Goal: Entertainment & Leisure: Consume media (video, audio)

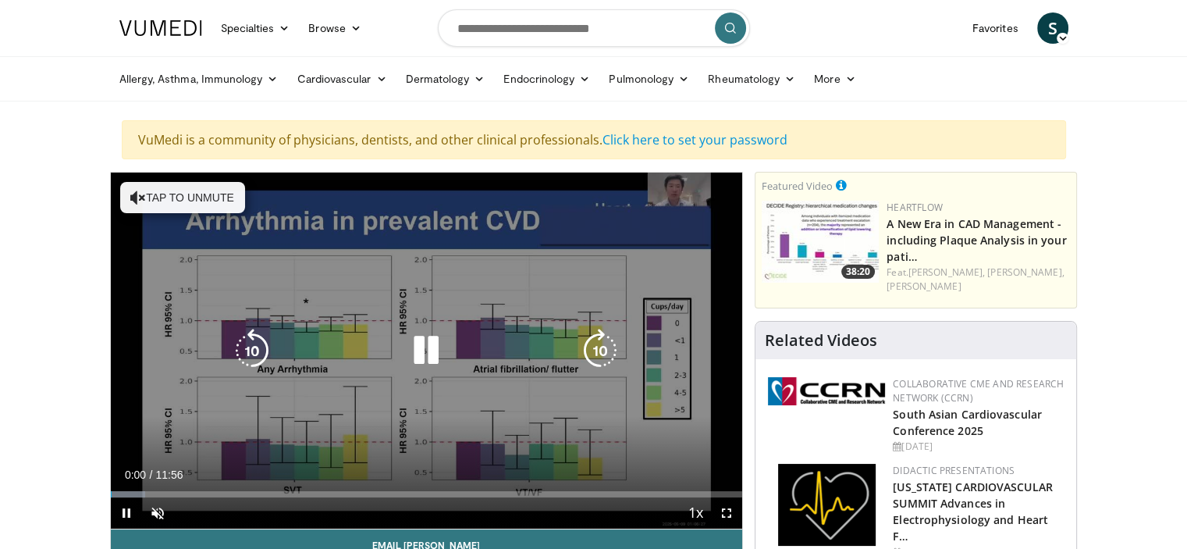
click at [243, 312] on div "10 seconds Tap to unmute" at bounding box center [427, 350] width 632 height 356
click at [144, 190] on button "Tap to unmute" at bounding box center [182, 197] width 125 height 31
click at [425, 350] on icon "Video Player" at bounding box center [426, 351] width 44 height 44
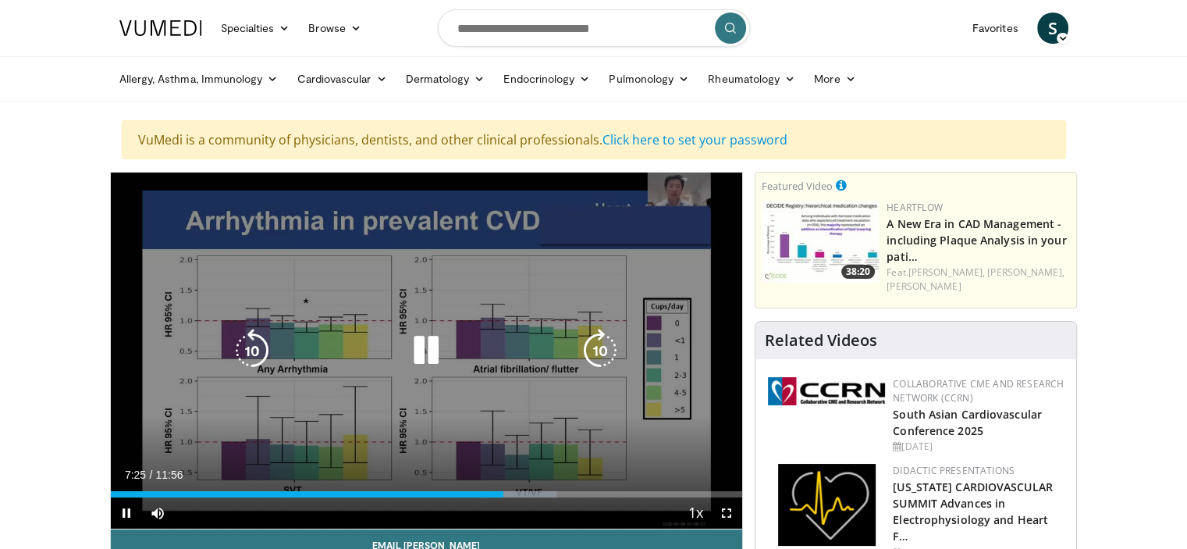
click at [431, 352] on icon "Video Player" at bounding box center [426, 351] width 44 height 44
